Goal: Transaction & Acquisition: Purchase product/service

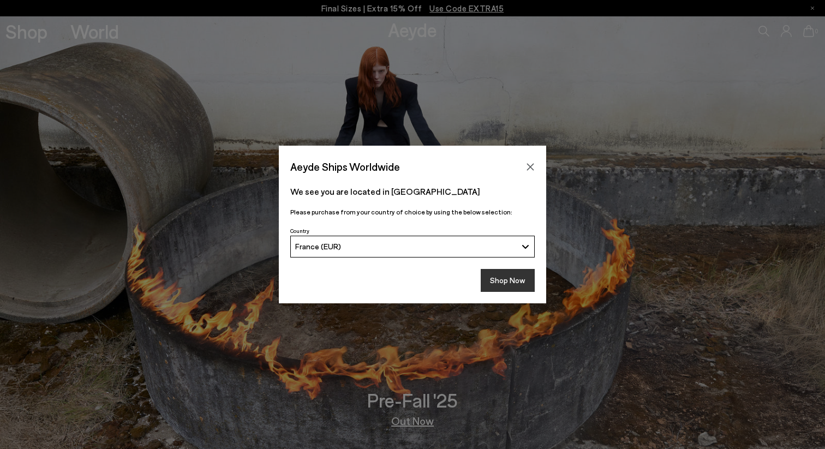
click at [514, 283] on button "Shop Now" at bounding box center [508, 280] width 54 height 23
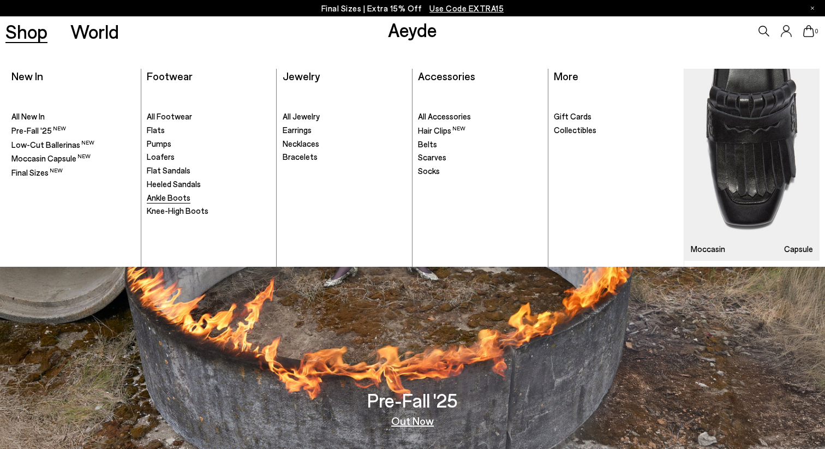
click at [179, 199] on span "Ankle Boots" at bounding box center [169, 198] width 44 height 10
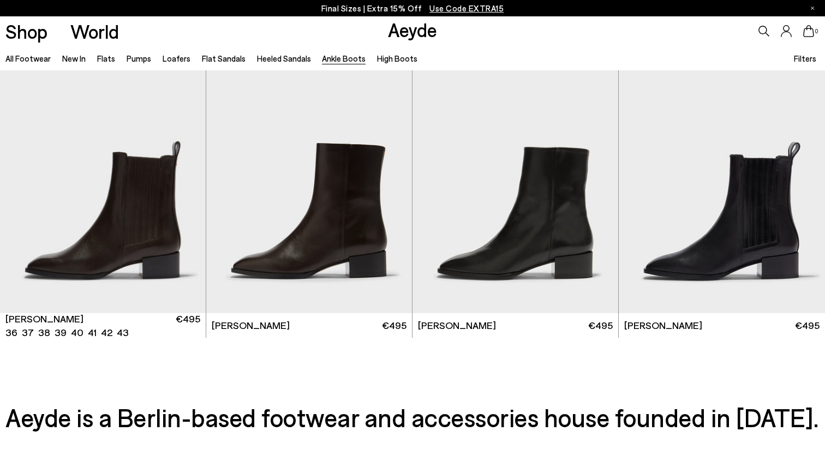
scroll to position [2285, 0]
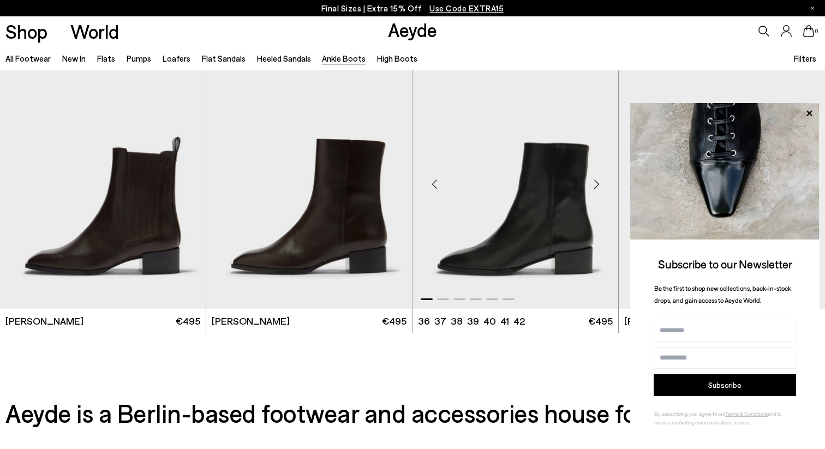
click at [599, 186] on div "Next slide" at bounding box center [596, 183] width 33 height 33
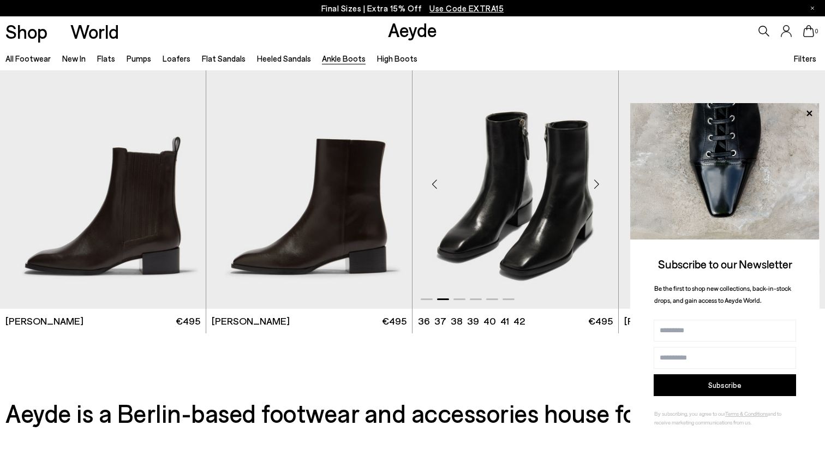
click at [599, 186] on div "Next slide" at bounding box center [596, 183] width 33 height 33
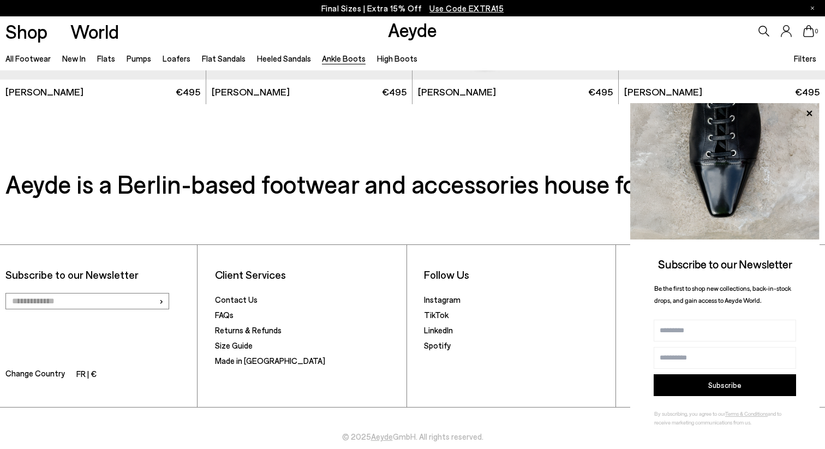
scroll to position [2531, 0]
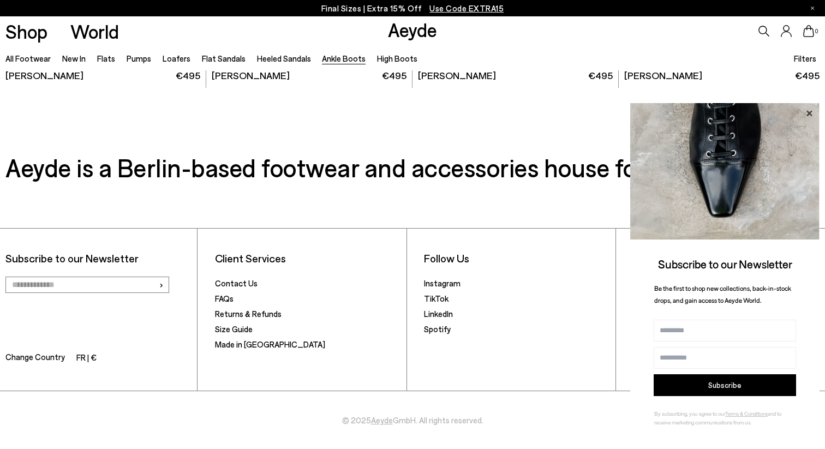
click at [810, 115] on icon at bounding box center [808, 112] width 5 height 5
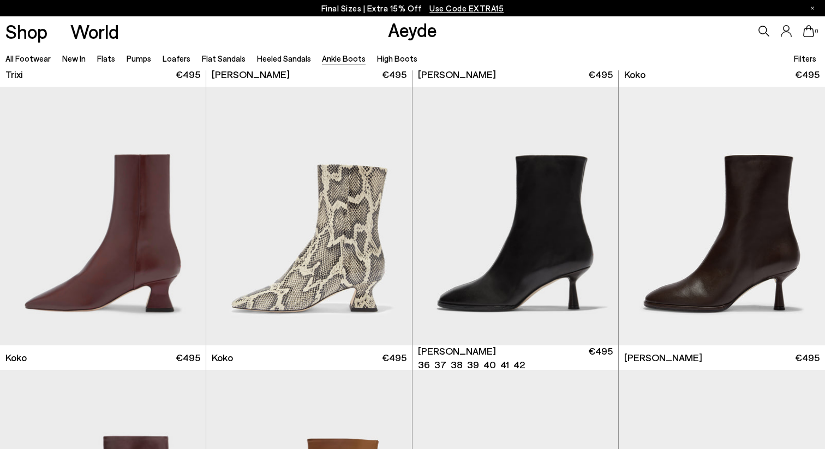
scroll to position [525, 0]
